Goal: Find specific page/section: Find specific page/section

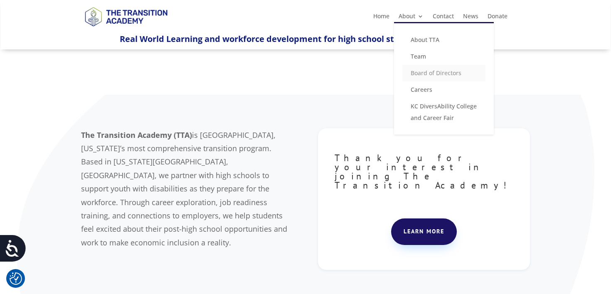
click at [422, 68] on link "Board of Directors" at bounding box center [443, 73] width 83 height 17
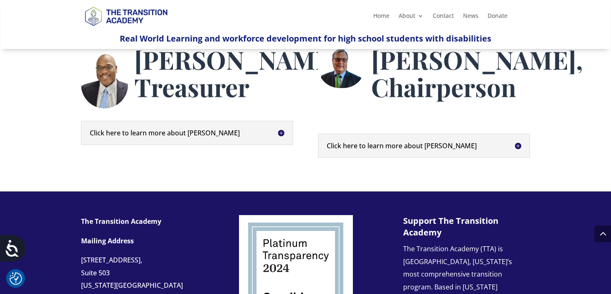
scroll to position [468, 0]
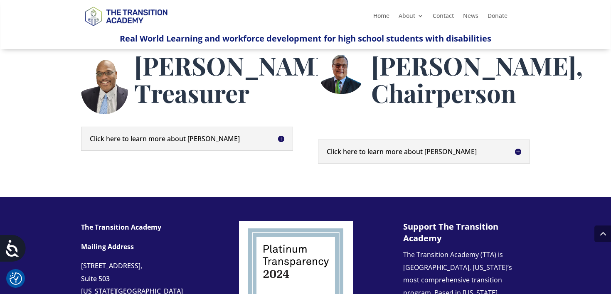
click at [510, 87] on span "[PERSON_NAME], Chairperson" at bounding box center [477, 79] width 212 height 61
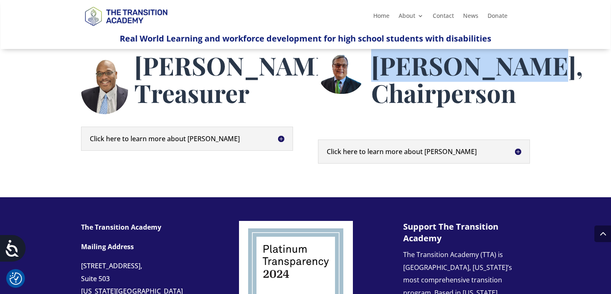
drag, startPoint x: 513, startPoint y: 87, endPoint x: 375, endPoint y: 88, distance: 138.0
click at [375, 88] on span "[PERSON_NAME], Chairperson" at bounding box center [477, 79] width 212 height 61
copy span "[PERSON_NAME]"
